Goal: Task Accomplishment & Management: Complete application form

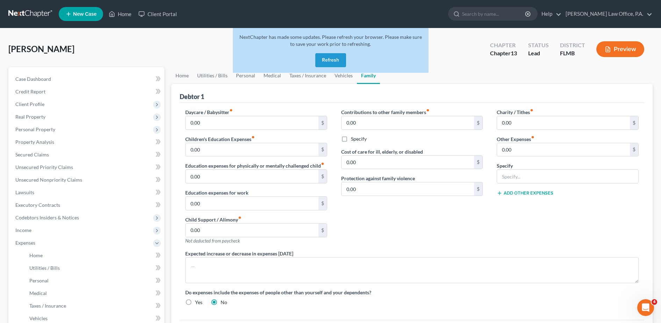
click at [338, 58] on button "Refresh" at bounding box center [330, 60] width 31 height 14
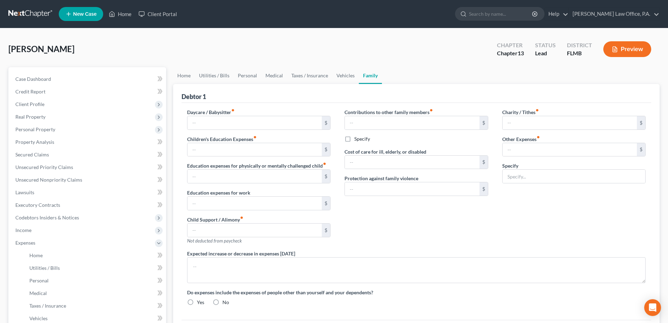
type input "0.00"
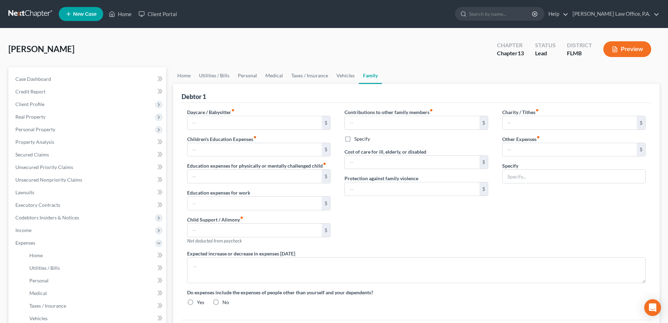
type input "0.00"
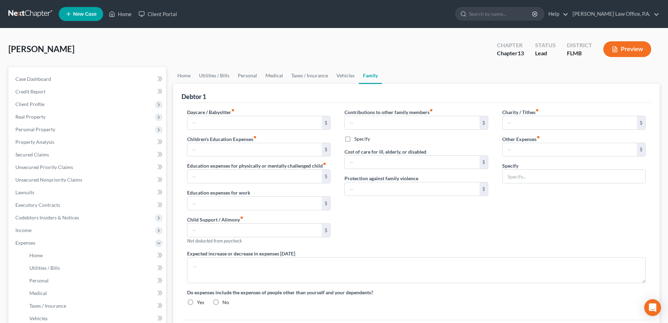
radio input "true"
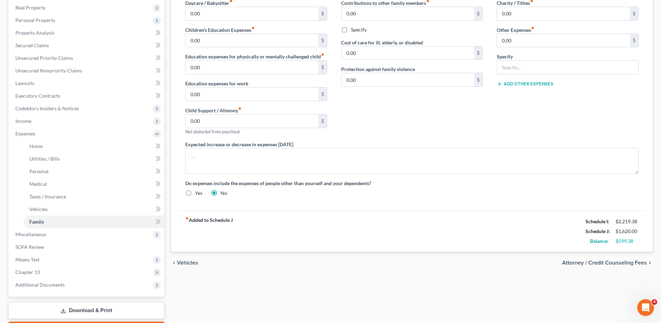
scroll to position [107, 0]
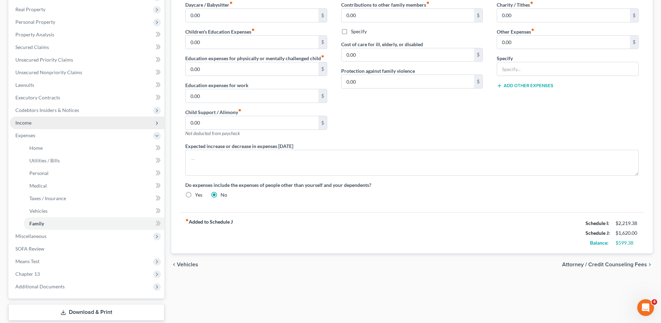
click at [65, 125] on span "Income" at bounding box center [87, 122] width 154 height 13
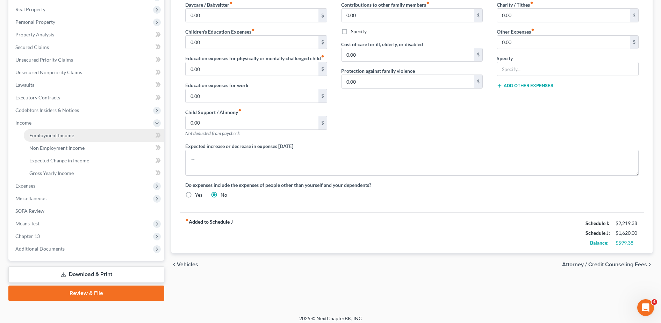
click at [68, 134] on span "Employment Income" at bounding box center [51, 135] width 45 height 6
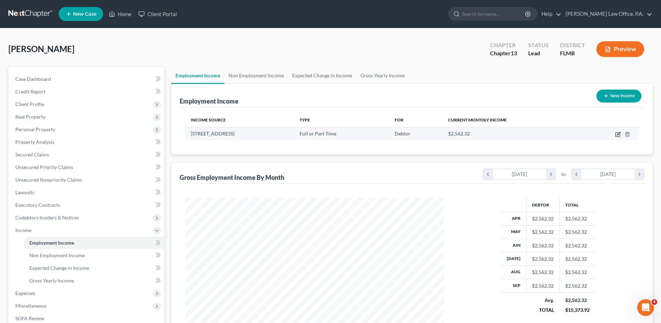
click at [616, 132] on icon "button" at bounding box center [618, 134] width 6 height 6
select select "0"
select select "18"
select select "1"
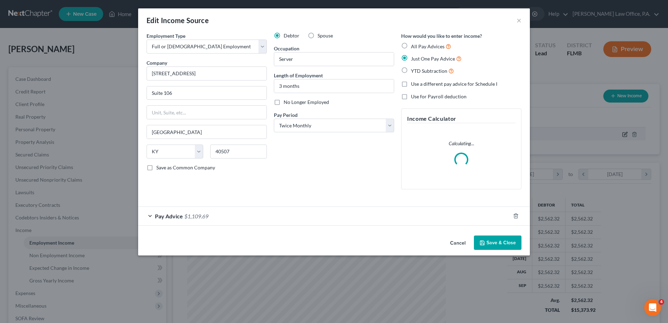
scroll to position [131, 276]
click at [330, 215] on div "Pay Advice $1,109.69" at bounding box center [324, 216] width 372 height 19
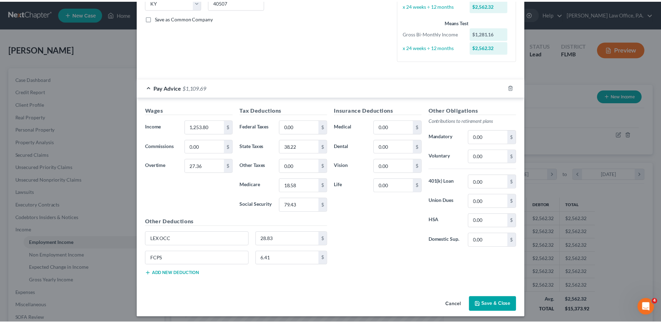
scroll to position [150, 0]
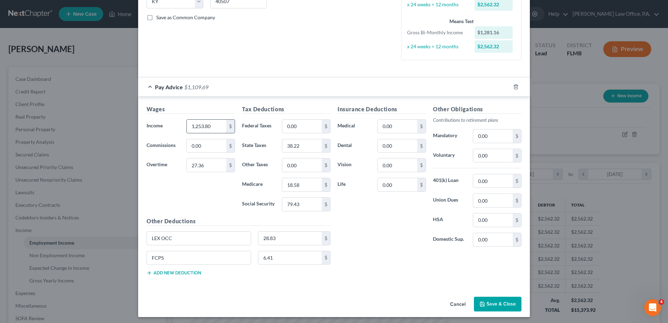
click at [195, 125] on input "1,253.80" at bounding box center [206, 126] width 39 height 13
click at [195, 126] on input "1,253.80" at bounding box center [206, 126] width 39 height 13
click at [197, 126] on input "153.80" at bounding box center [206, 126] width 39 height 13
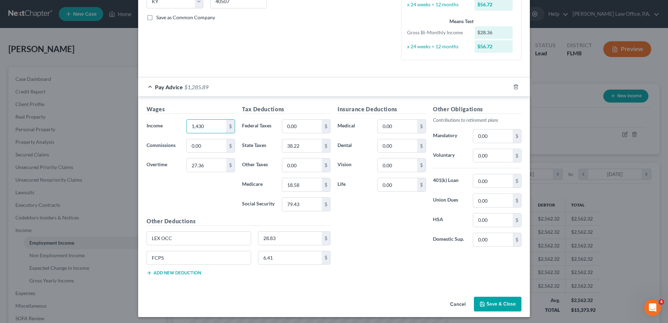
type input "1,430"
click at [484, 309] on button "Save & Close" at bounding box center [498, 303] width 48 height 15
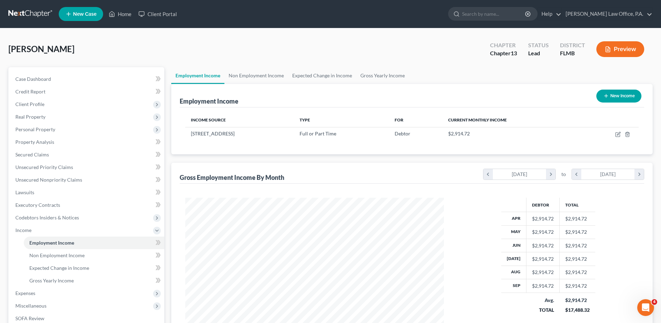
scroll to position [112, 0]
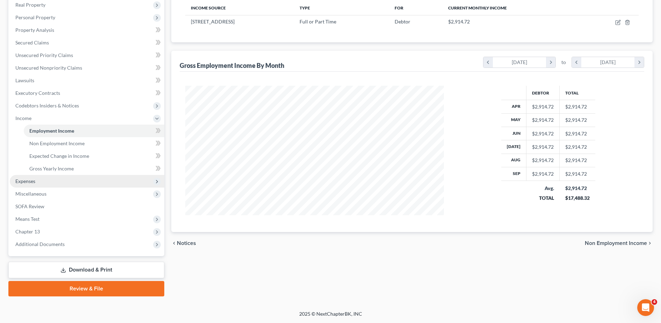
click at [65, 181] on span "Expenses" at bounding box center [87, 181] width 154 height 13
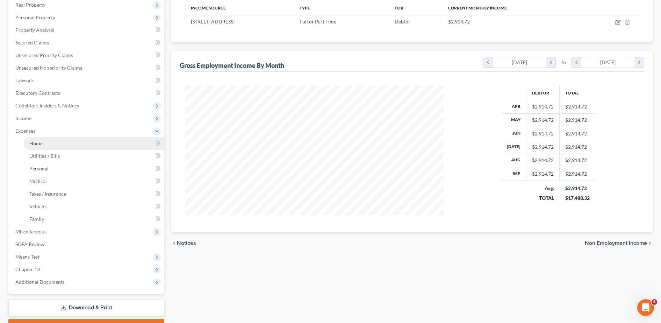
click at [73, 148] on link "Home" at bounding box center [94, 143] width 141 height 13
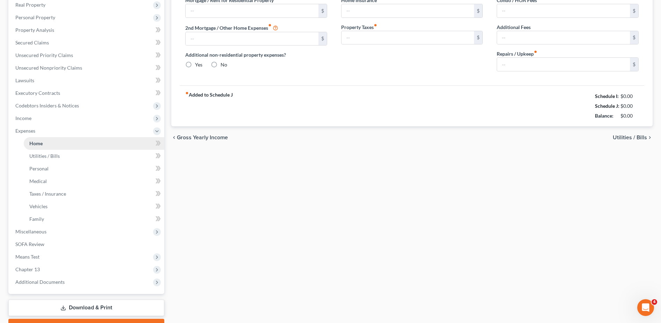
scroll to position [94, 0]
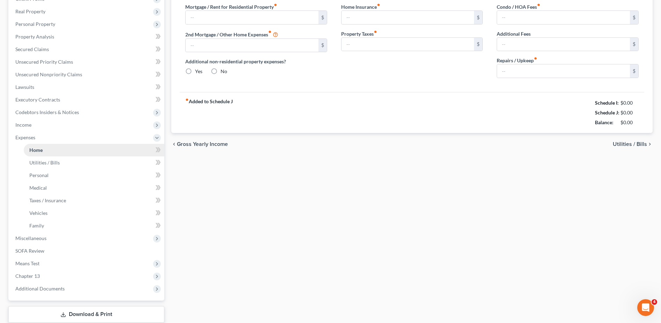
type input "600.00"
type input "0.00"
radio input "true"
type input "0.00"
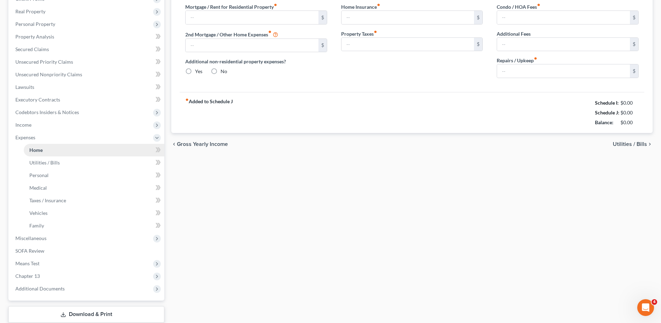
type input "0.00"
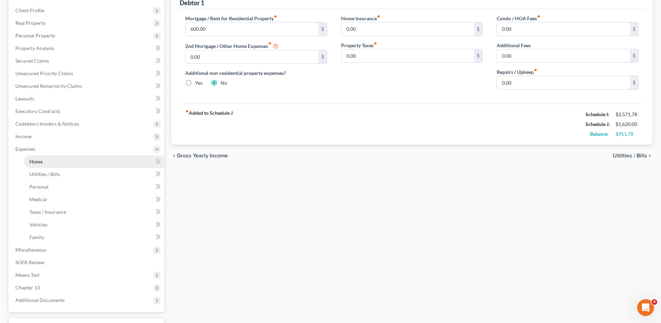
scroll to position [0, 0]
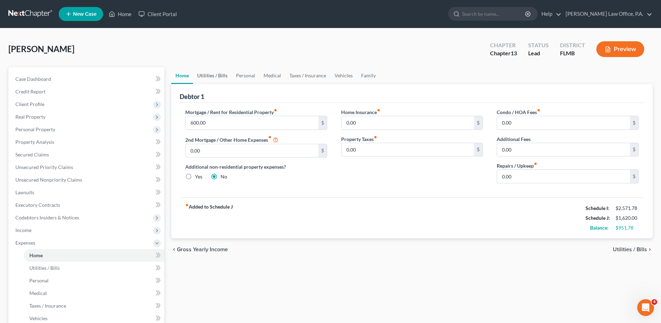
click at [216, 78] on link "Utilities / Bills" at bounding box center [212, 75] width 39 height 17
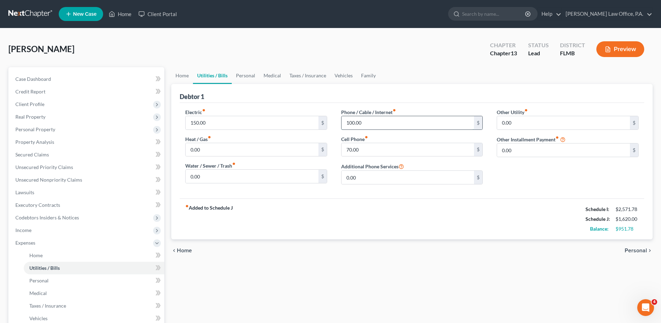
click at [368, 122] on input "100.00" at bounding box center [407, 122] width 133 height 13
type input "0.00"
click at [276, 123] on input "150.00" at bounding box center [252, 122] width 133 height 13
type input "0.00"
click at [397, 147] on input "70.00" at bounding box center [407, 149] width 133 height 13
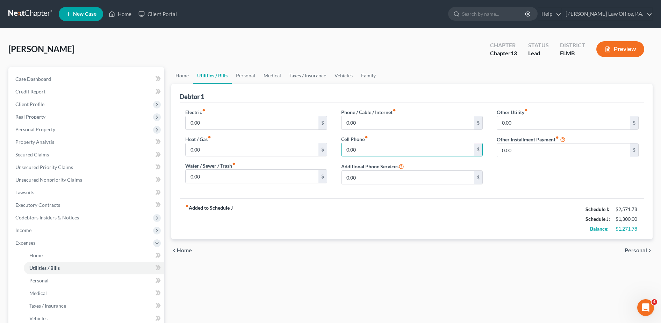
scroll to position [150, 0]
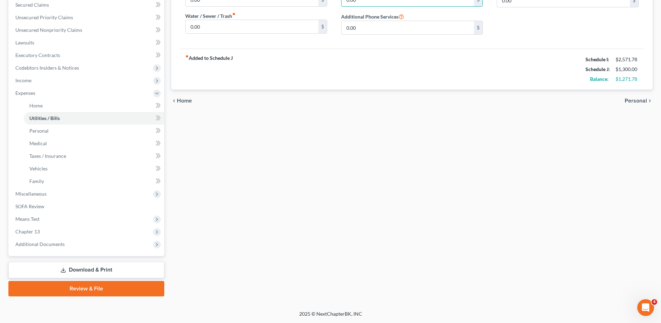
type input "0.00"
click at [137, 269] on link "Download & Print" at bounding box center [86, 269] width 156 height 16
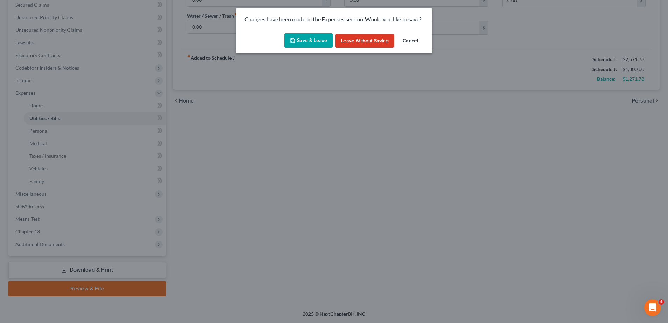
click at [305, 41] on button "Save & Leave" at bounding box center [308, 40] width 48 height 15
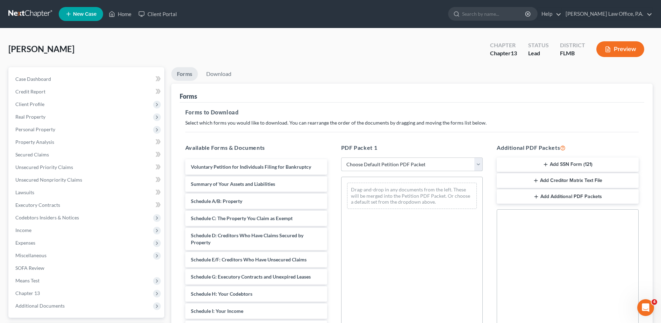
click at [419, 163] on select "Choose Default Petition PDF Packet Complete Bankruptcy Petition (all forms and …" at bounding box center [412, 164] width 142 height 14
select select "0"
click at [341, 157] on select "Choose Default Petition PDF Packet Complete Bankruptcy Petition (all forms and …" at bounding box center [412, 164] width 142 height 14
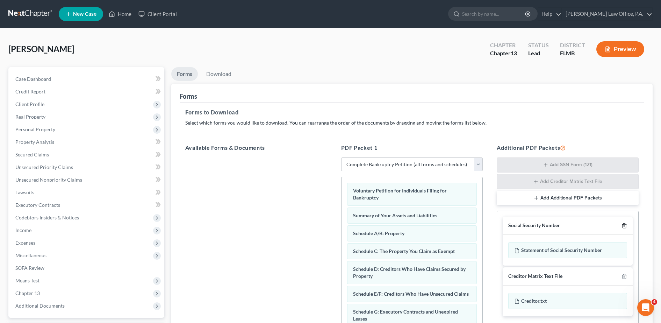
click at [625, 225] on line "button" at bounding box center [625, 225] width 0 height 1
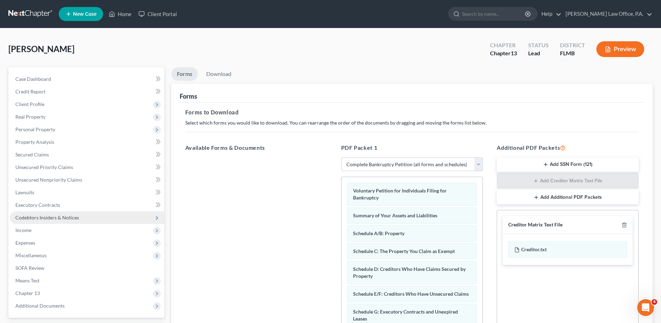
click at [71, 218] on span "Codebtors Insiders & Notices" at bounding box center [47, 217] width 64 height 6
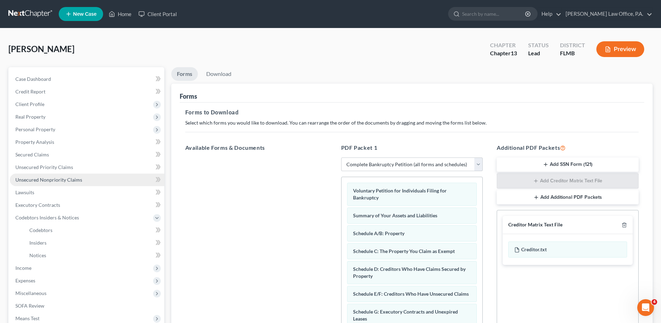
click at [70, 177] on span "Unsecured Nonpriority Claims" at bounding box center [48, 180] width 67 height 6
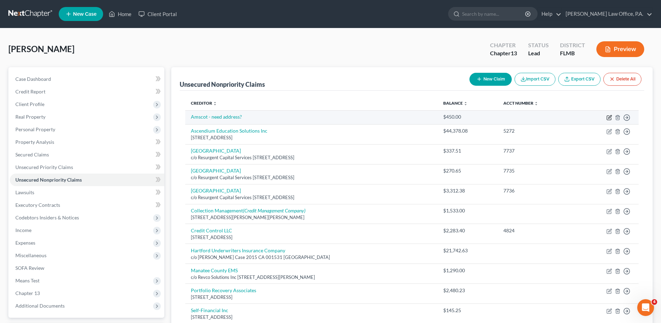
click at [607, 116] on icon "button" at bounding box center [609, 118] width 6 height 6
select select "10"
select select "0"
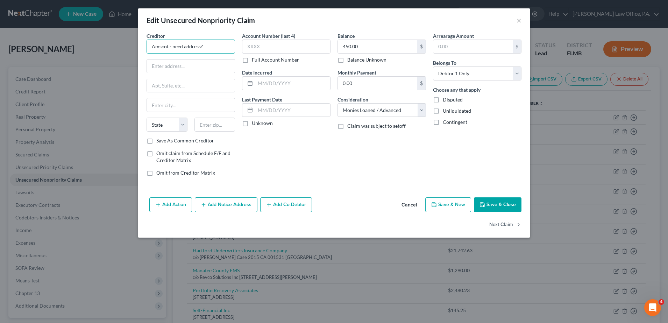
click at [218, 52] on input "Amscot - need address?" at bounding box center [190, 46] width 88 height 14
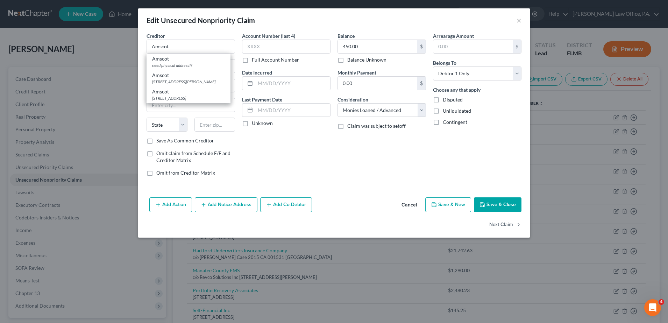
click at [225, 26] on div "Edit Unsecured Nonpriority Claim ×" at bounding box center [333, 20] width 391 height 24
type input "Amscot"
click at [215, 62] on input "text" at bounding box center [191, 65] width 88 height 13
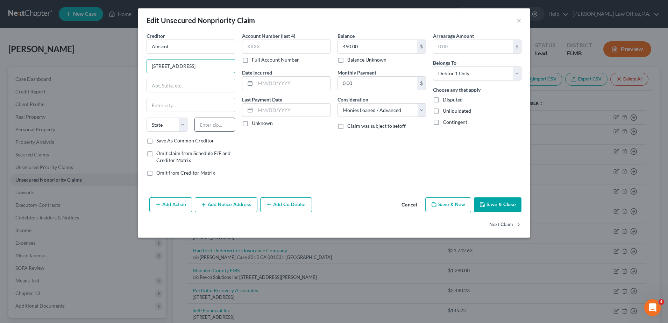
type input "[STREET_ADDRESS]"
click at [209, 128] on input "text" at bounding box center [214, 124] width 41 height 14
type input "34207"
click at [357, 170] on div "Balance 450.00 $ Balance Unknown Balance Undetermined 450.00 $ Balance Unknown …" at bounding box center [381, 107] width 95 height 150
type input "Bradenton"
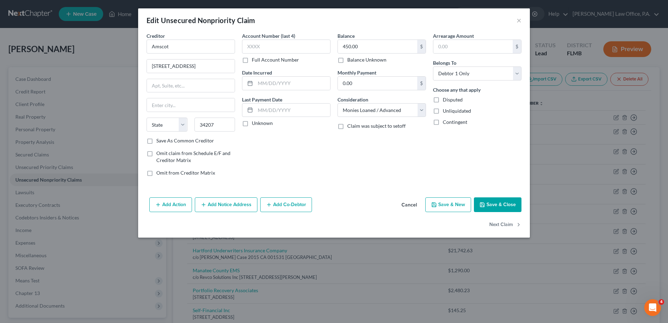
select select "9"
click at [195, 141] on label "Save As Common Creditor" at bounding box center [185, 140] width 58 height 7
click at [164, 141] on input "Save As Common Creditor" at bounding box center [161, 139] width 5 height 5
click at [501, 200] on button "Save & Close" at bounding box center [498, 204] width 48 height 15
checkbox input "false"
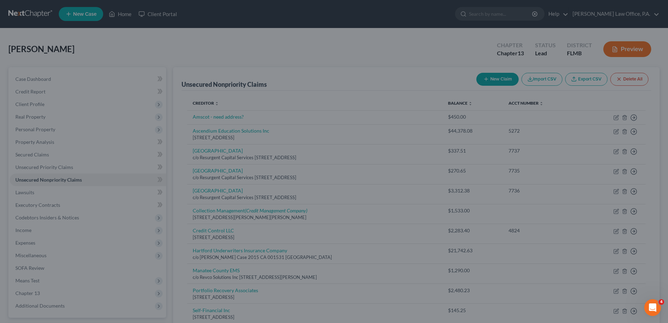
type input "0"
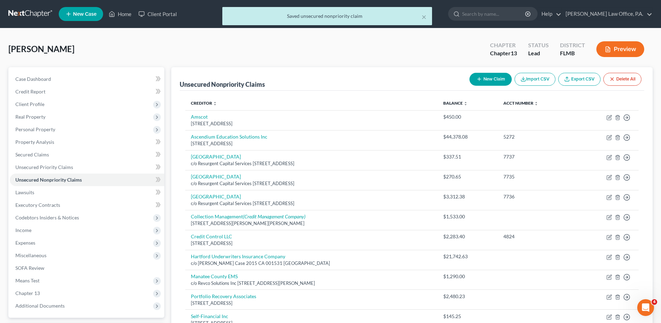
scroll to position [82, 0]
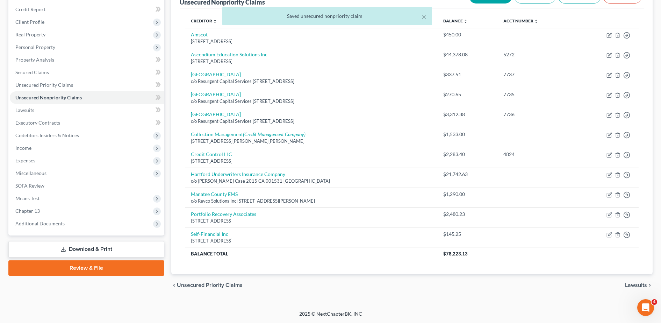
click at [124, 246] on link "Download & Print" at bounding box center [86, 249] width 156 height 16
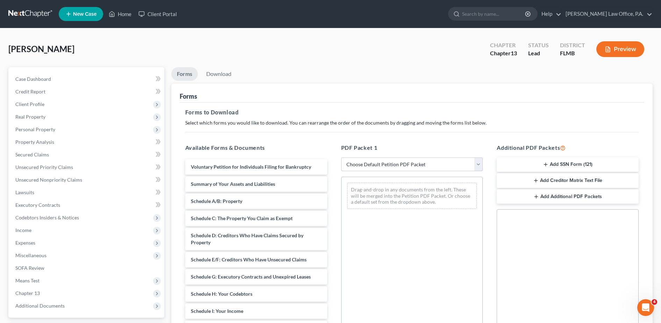
click at [406, 164] on select "Choose Default Petition PDF Packet Complete Bankruptcy Petition (all forms and …" at bounding box center [412, 164] width 142 height 14
select select "0"
click at [341, 157] on select "Choose Default Petition PDF Packet Complete Bankruptcy Petition (all forms and …" at bounding box center [412, 164] width 142 height 14
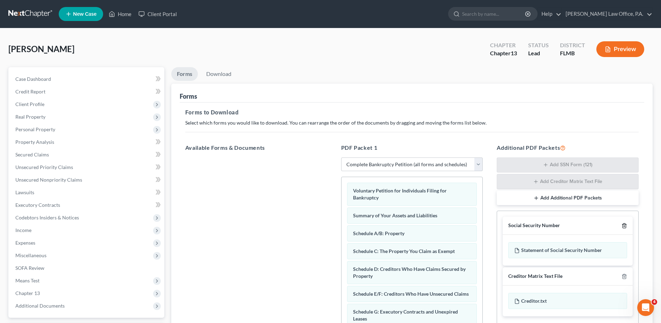
click at [626, 224] on icon "button" at bounding box center [624, 226] width 6 height 6
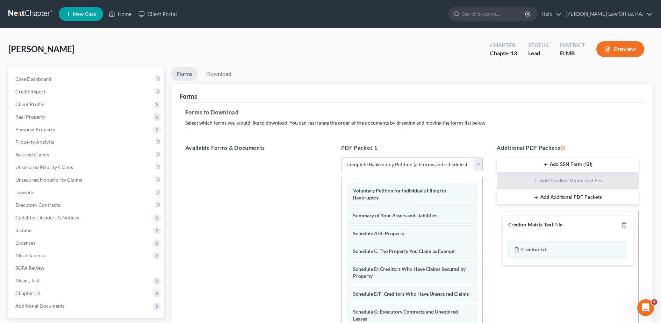
scroll to position [109, 0]
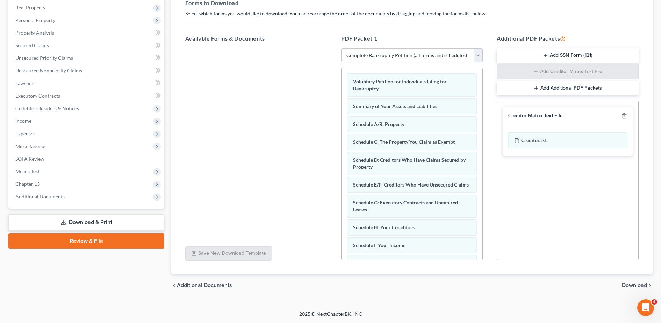
click at [630, 286] on span "Download" at bounding box center [634, 285] width 25 height 6
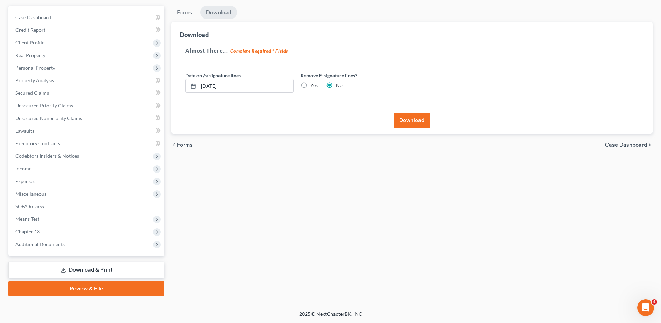
scroll to position [62, 0]
click at [256, 85] on input "[DATE]" at bounding box center [246, 85] width 95 height 13
type input "1"
click at [310, 85] on label "Yes" at bounding box center [313, 85] width 7 height 7
click at [313, 85] on input "Yes" at bounding box center [315, 84] width 5 height 5
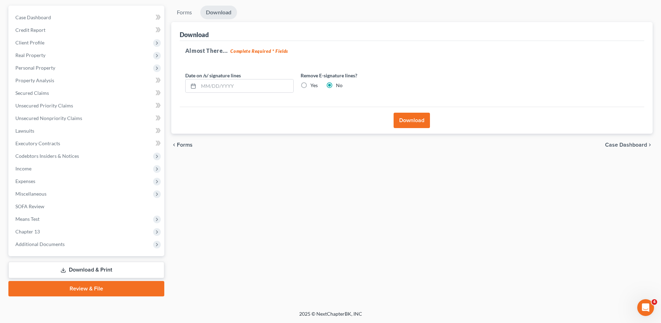
radio input "true"
radio input "false"
click at [411, 122] on button "Download" at bounding box center [412, 120] width 36 height 15
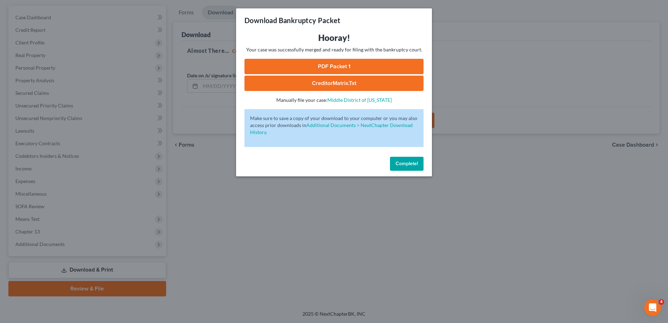
click at [410, 160] on span "Complete!" at bounding box center [406, 163] width 22 height 6
